Goal: Entertainment & Leisure: Consume media (video, audio)

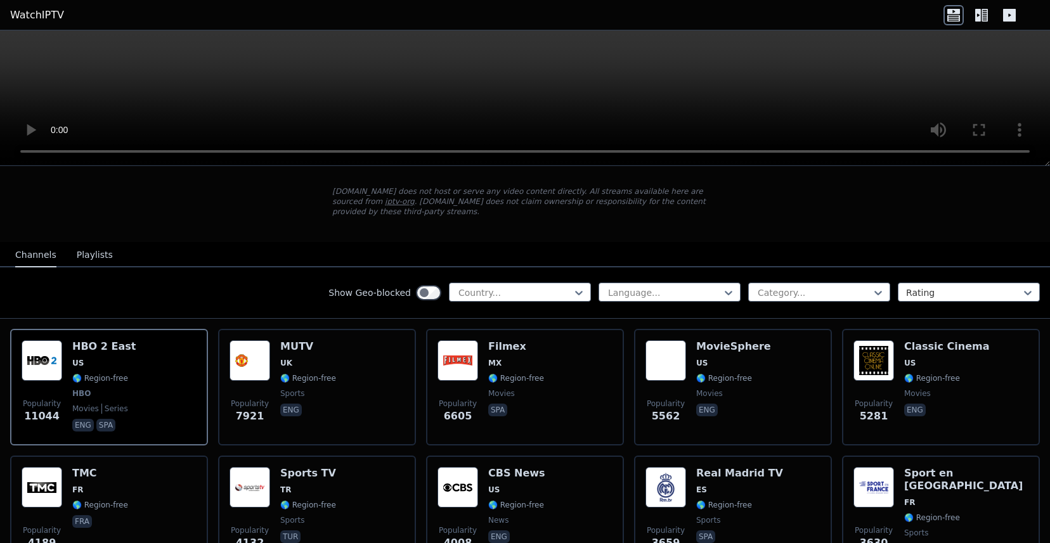
scroll to position [65, 0]
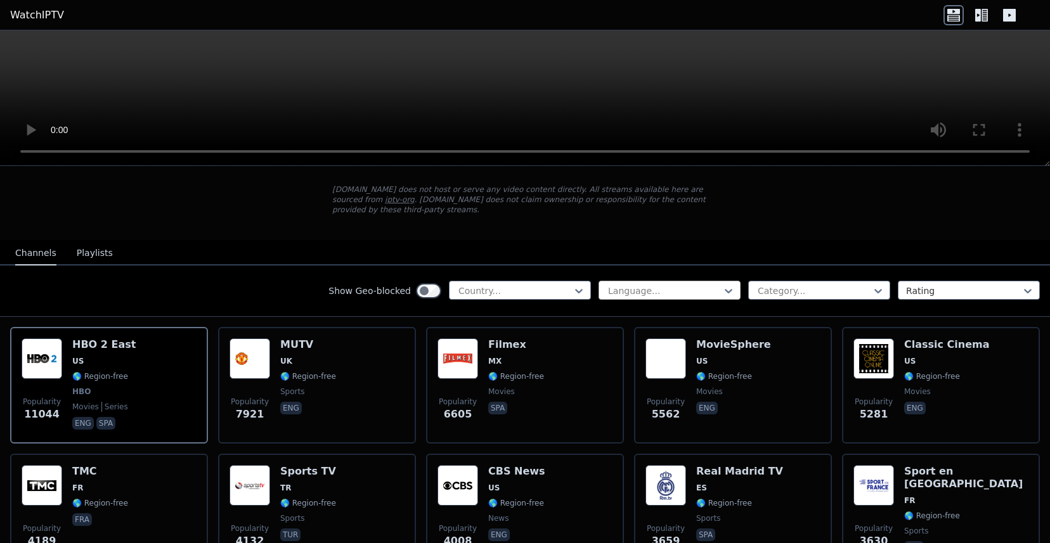
click at [678, 294] on div at bounding box center [664, 291] width 115 height 13
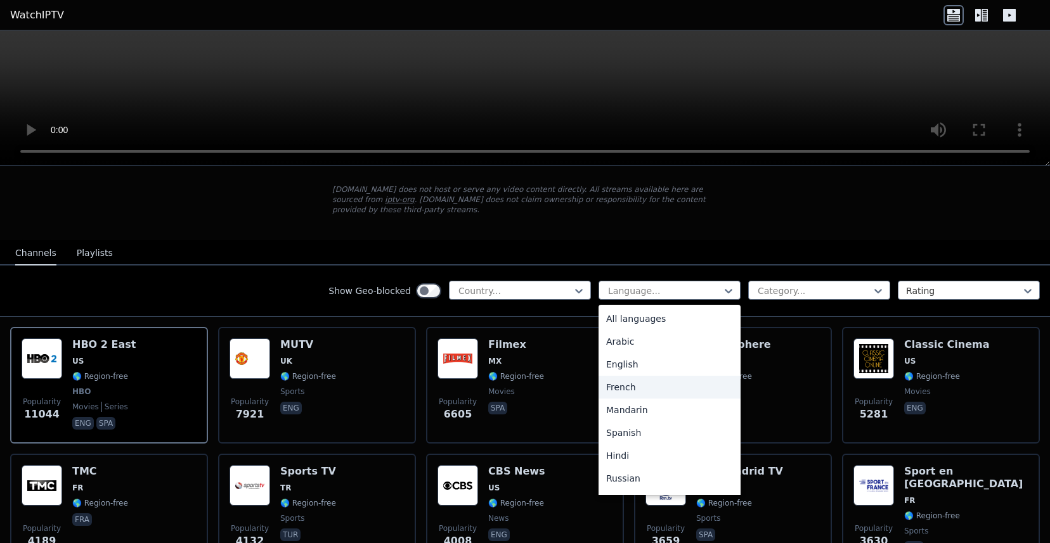
click at [635, 385] on div "French" at bounding box center [669, 387] width 142 height 23
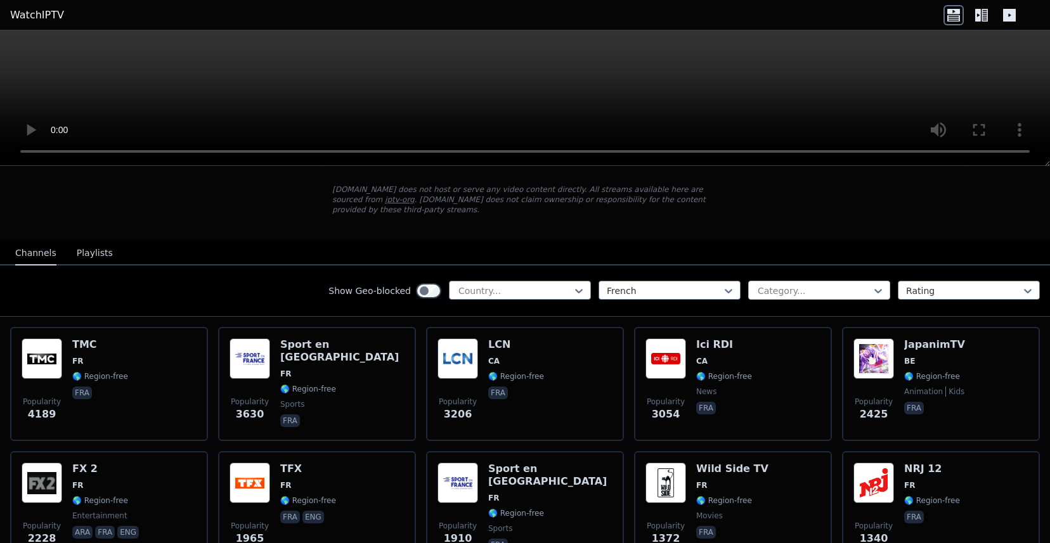
click at [821, 286] on div at bounding box center [813, 291] width 115 height 13
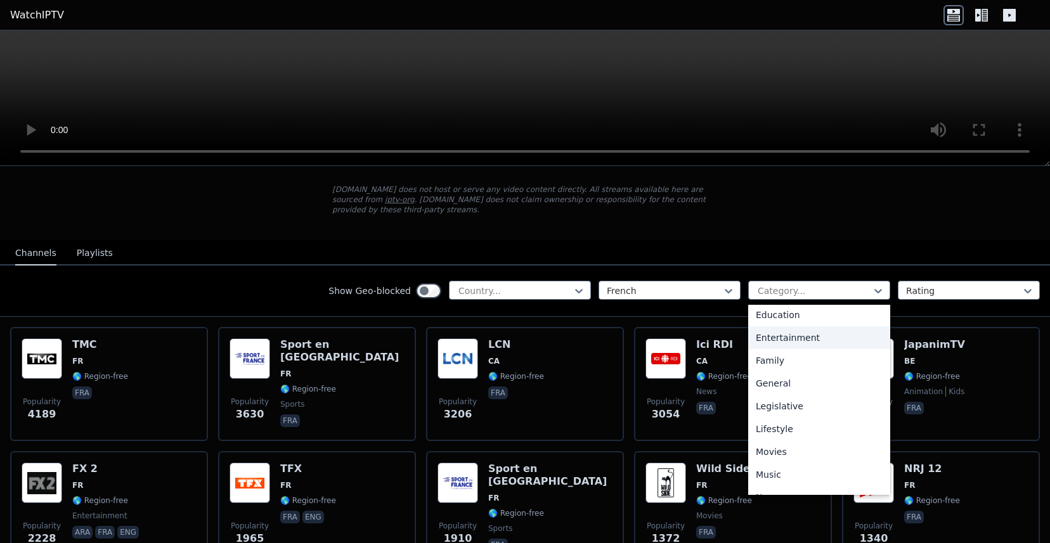
scroll to position [219, 0]
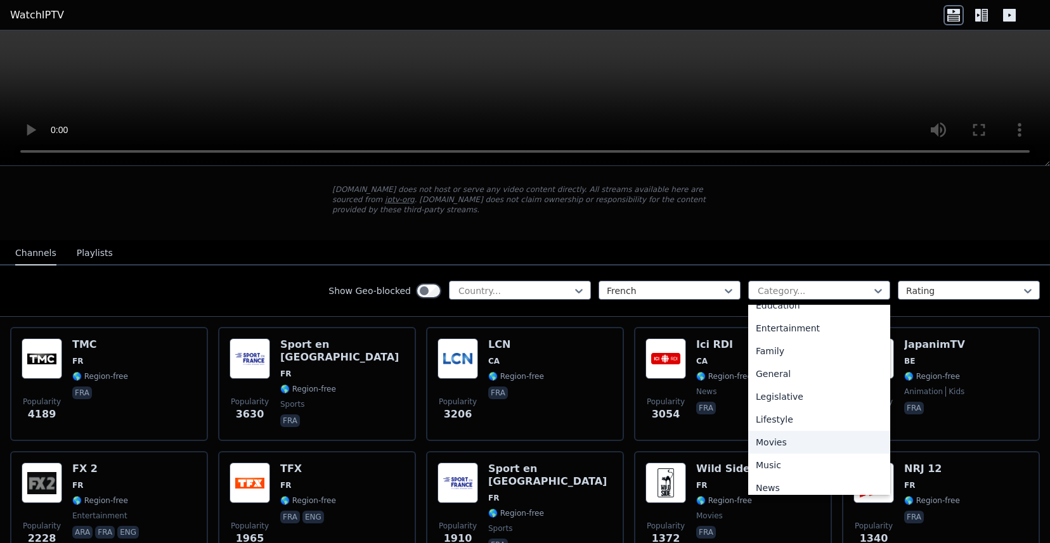
click at [778, 442] on div "Movies" at bounding box center [819, 442] width 142 height 23
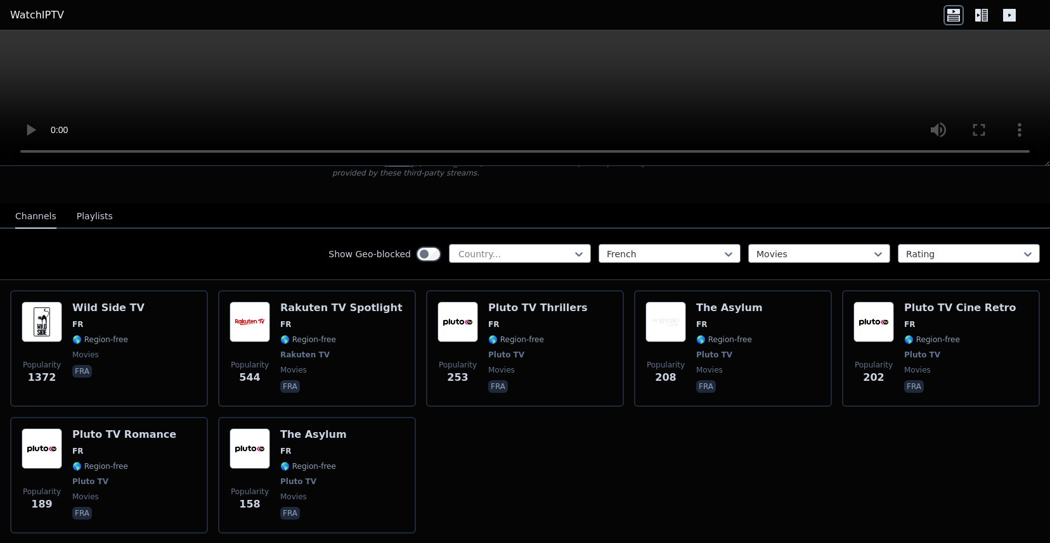
scroll to position [105, 0]
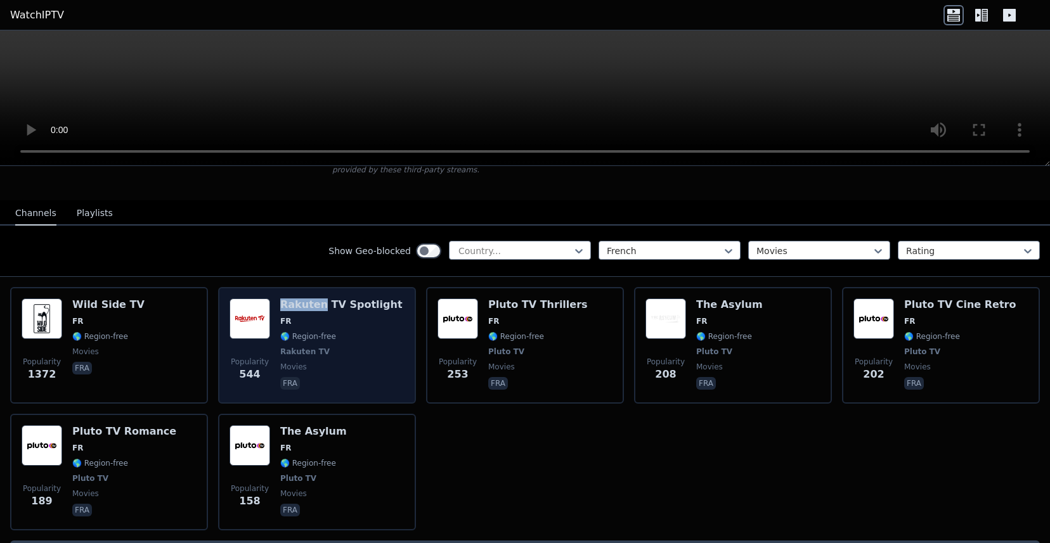
click at [293, 307] on h6 "Rakuten TV Spotlight" at bounding box center [341, 305] width 122 height 13
click at [288, 335] on span "🌎 Region-free" at bounding box center [308, 336] width 56 height 10
click at [264, 324] on img at bounding box center [249, 319] width 41 height 41
click at [363, 326] on span "FR" at bounding box center [341, 321] width 122 height 10
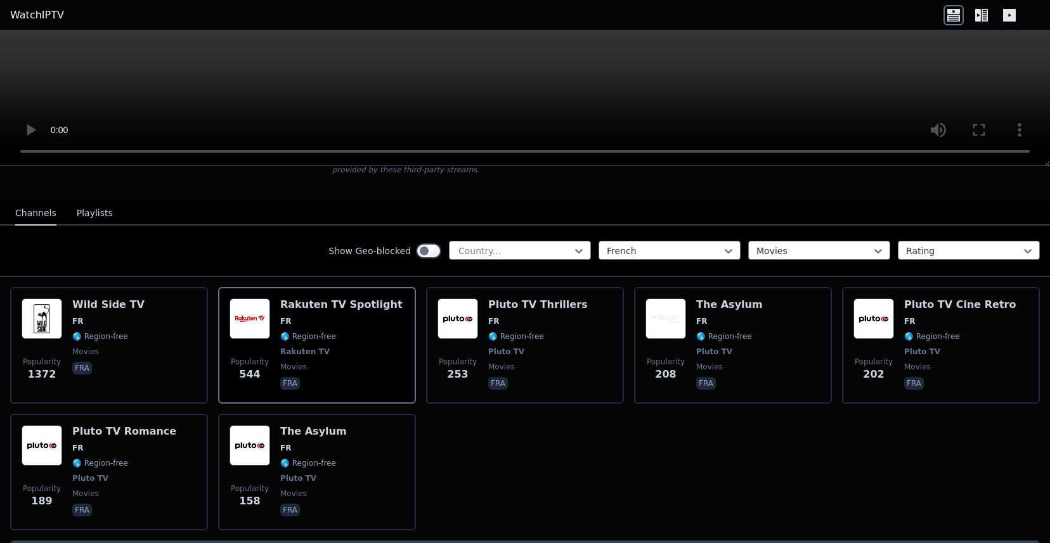
click at [93, 212] on button "Playlists" at bounding box center [95, 214] width 36 height 24
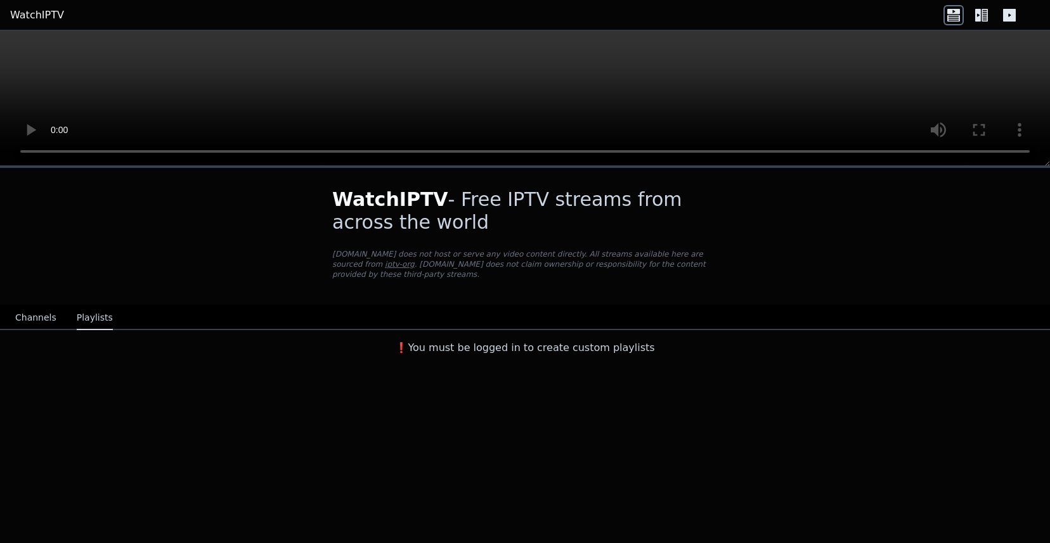
click at [48, 312] on button "Channels" at bounding box center [35, 318] width 41 height 24
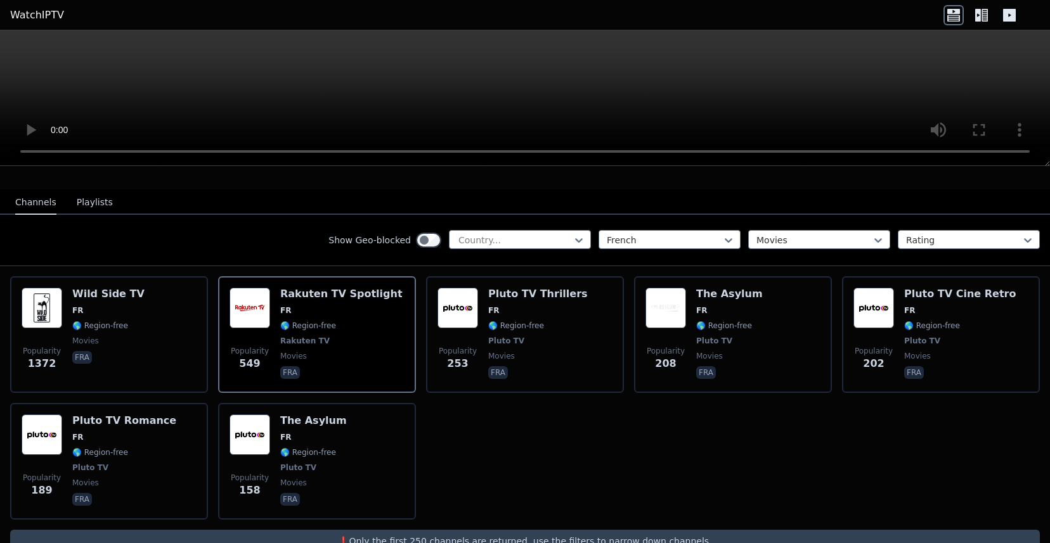
scroll to position [116, 0]
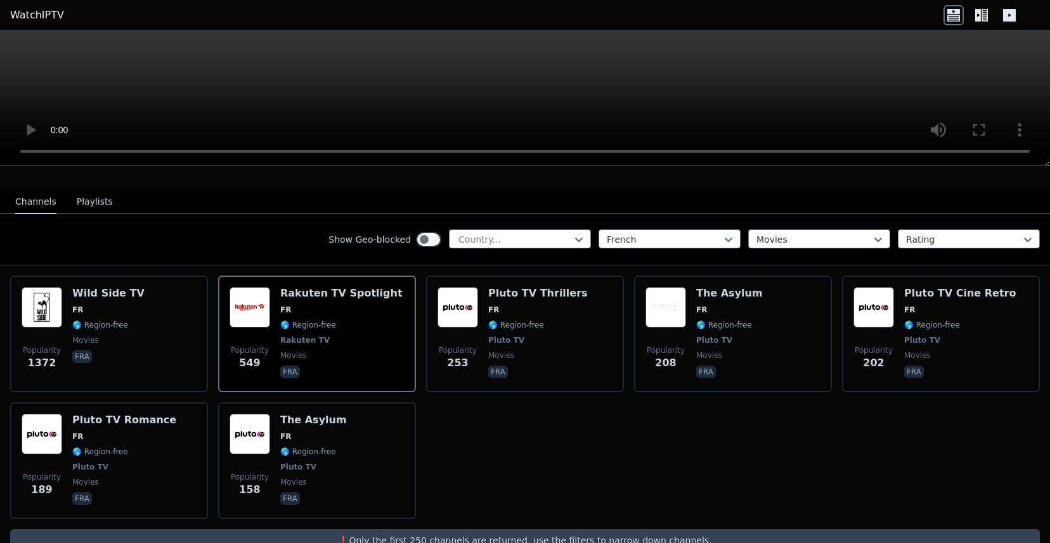
click at [508, 450] on div "Popularity 1372 Wild Side TV FR 🌎 Region-free movies fra Popularity 549 Rakuten…" at bounding box center [525, 398] width 1050 height 264
